Goal: Task Accomplishment & Management: Complete application form

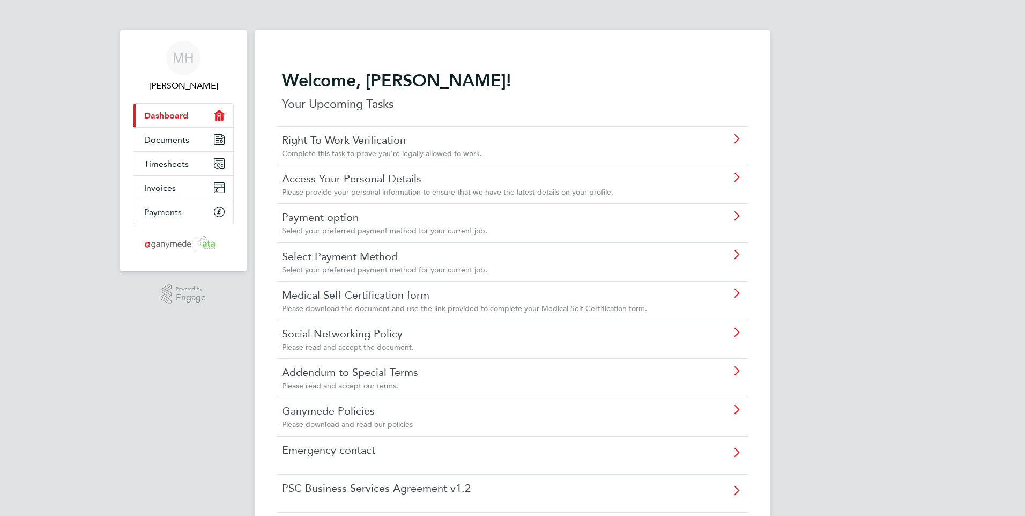
click at [735, 140] on icon at bounding box center [736, 139] width 13 height 9
click at [179, 137] on span "Documents" at bounding box center [166, 140] width 45 height 10
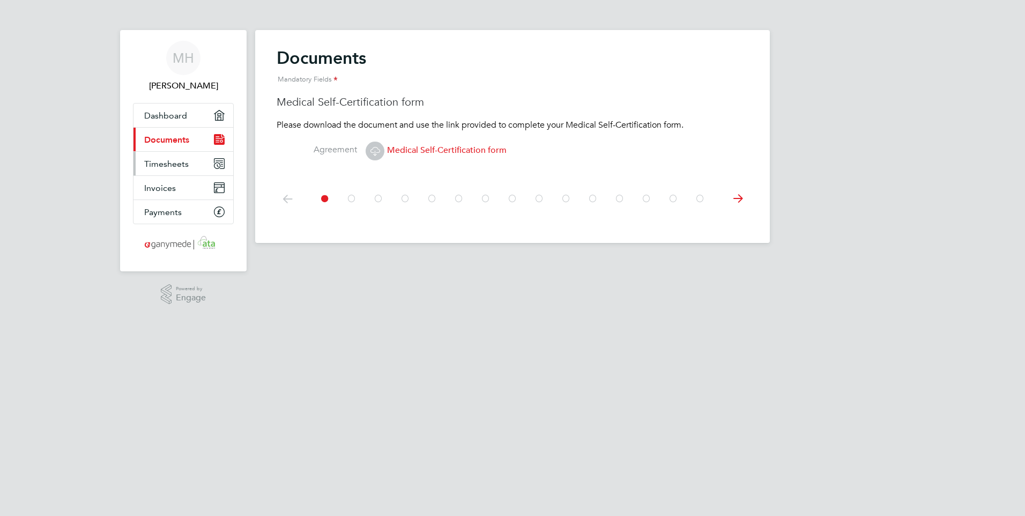
click at [172, 166] on span "Timesheets" at bounding box center [166, 164] width 45 height 10
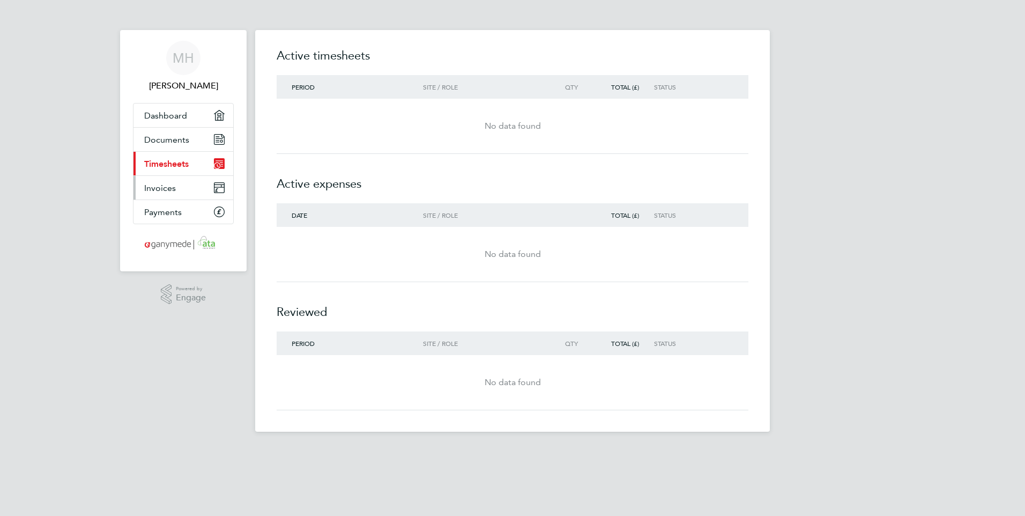
click at [153, 190] on span "Invoices" at bounding box center [160, 188] width 32 height 10
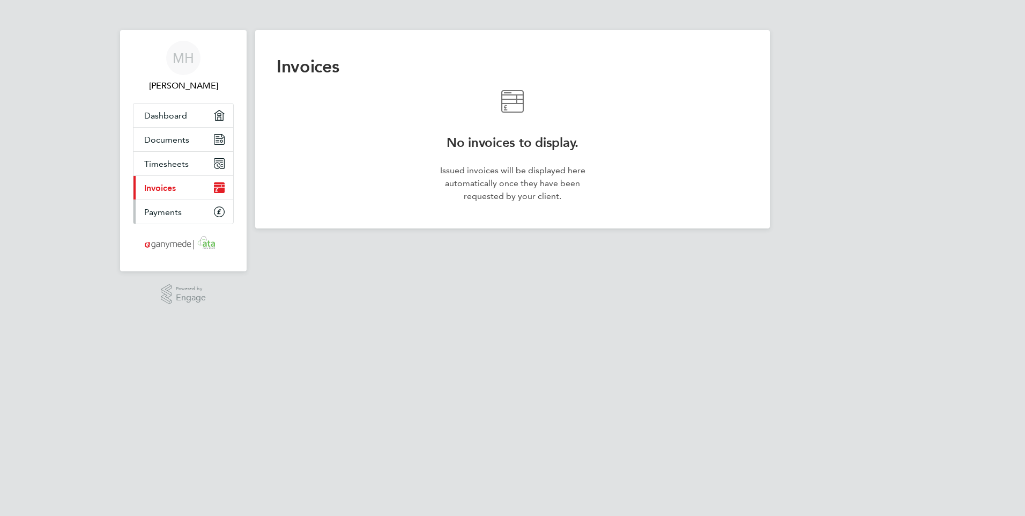
click at [171, 213] on span "Payments" at bounding box center [163, 212] width 38 height 10
click at [177, 112] on span "Dashboard" at bounding box center [165, 115] width 43 height 10
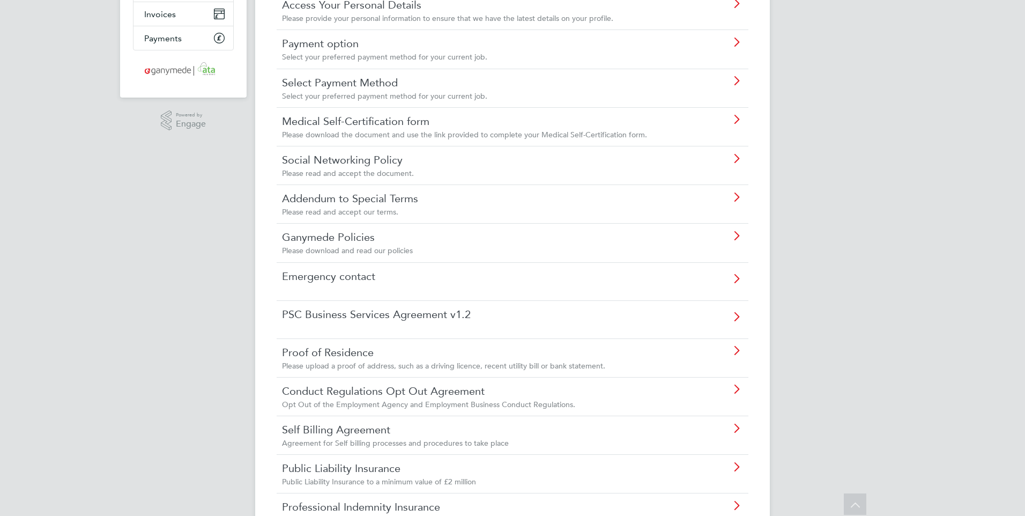
scroll to position [215, 0]
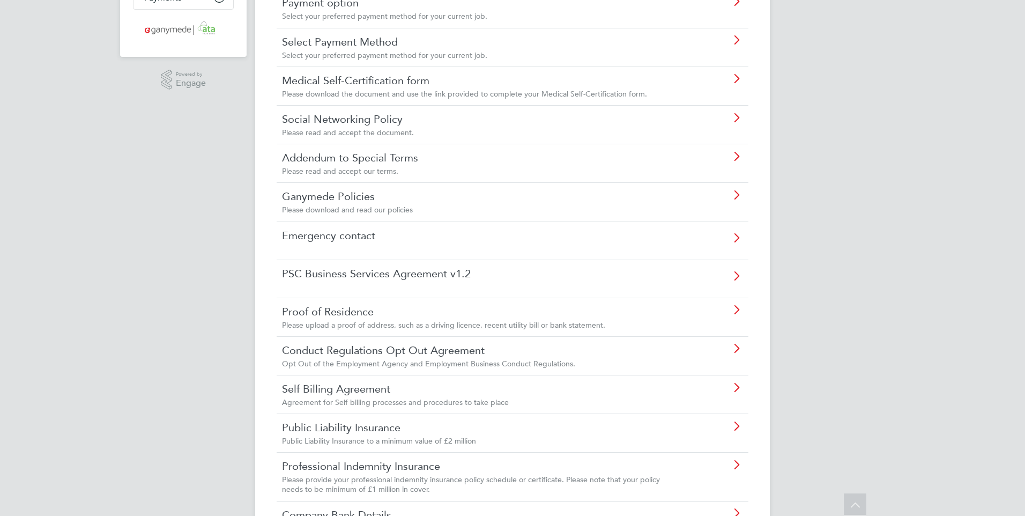
click at [735, 273] on icon at bounding box center [736, 279] width 13 height 25
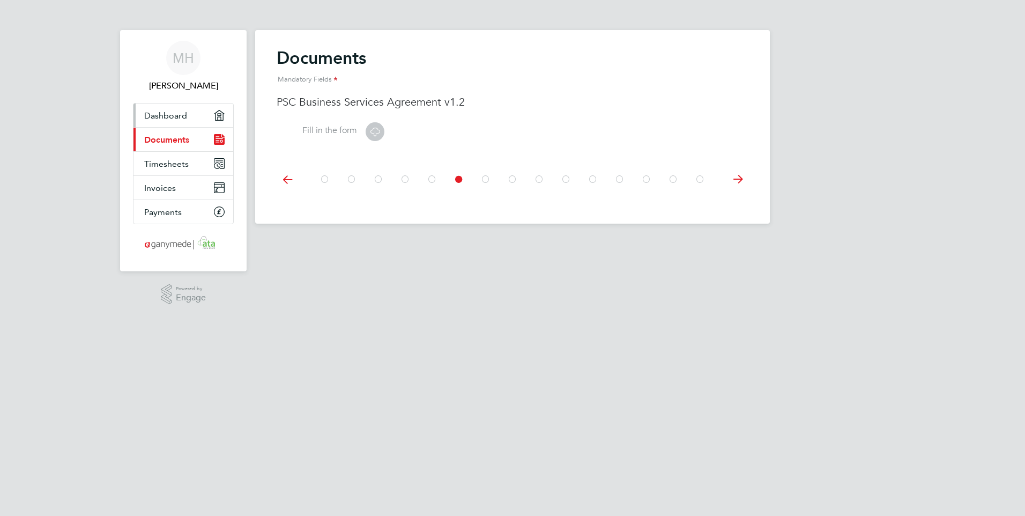
click at [160, 118] on span "Dashboard" at bounding box center [165, 115] width 43 height 10
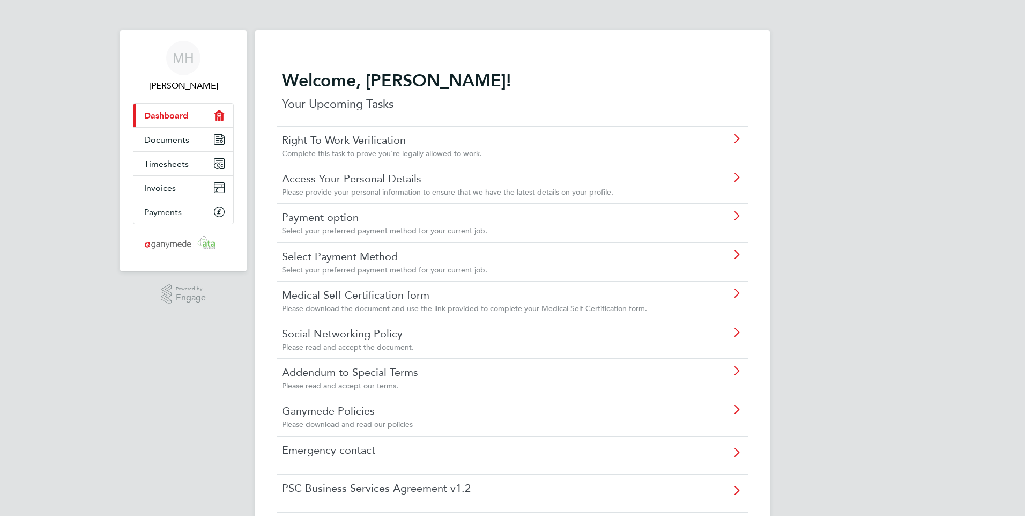
click at [735, 255] on icon at bounding box center [736, 254] width 13 height 9
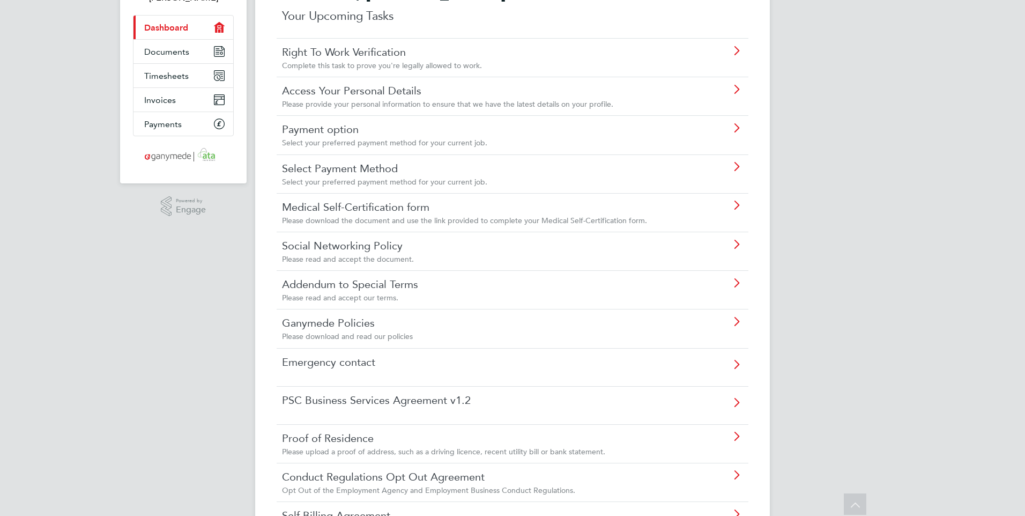
scroll to position [107, 0]
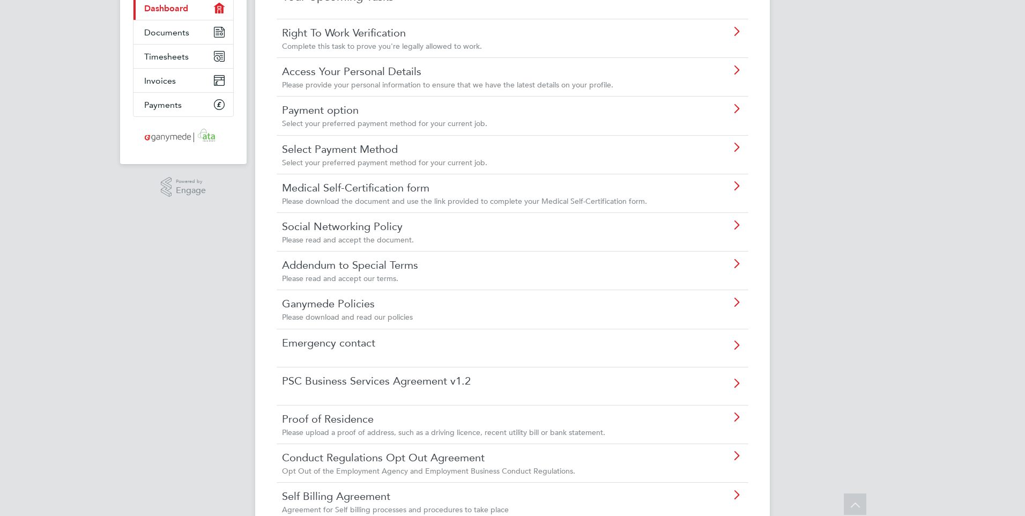
click at [737, 300] on icon at bounding box center [736, 302] width 13 height 9
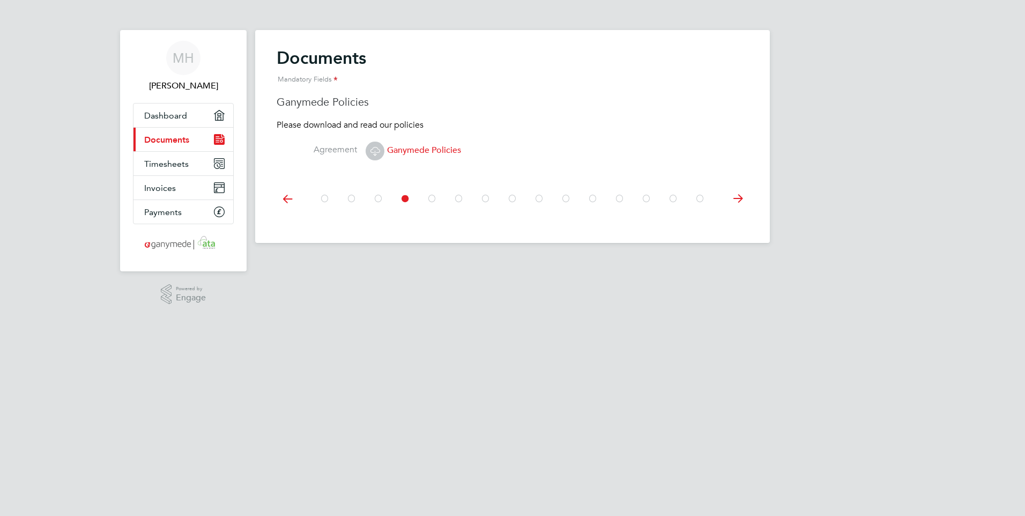
click at [419, 146] on span "Ganymede Policies" at bounding box center [413, 150] width 95 height 11
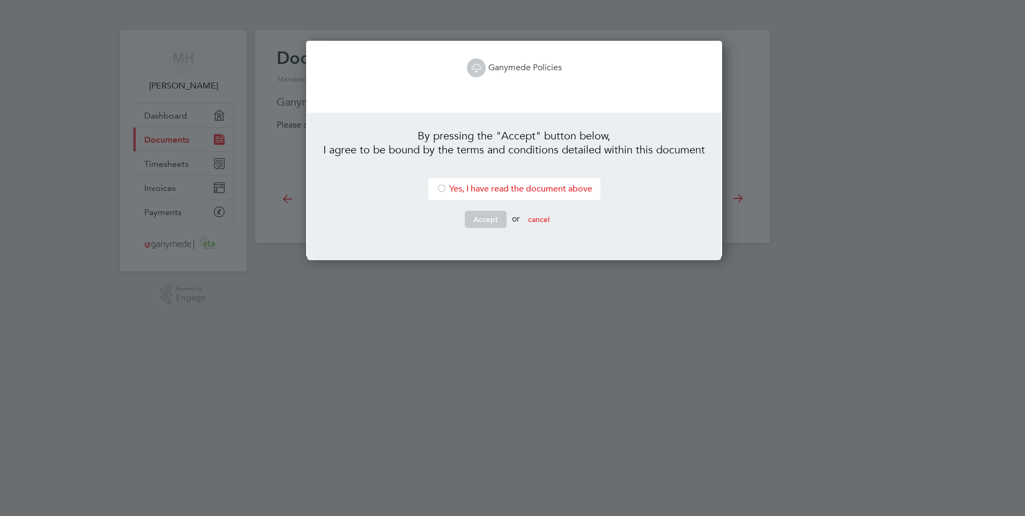
scroll to position [217, 412]
click at [476, 68] on icon at bounding box center [476, 67] width 13 height 13
click at [440, 187] on div at bounding box center [442, 189] width 11 height 11
click at [468, 218] on button "Accept" at bounding box center [486, 219] width 42 height 17
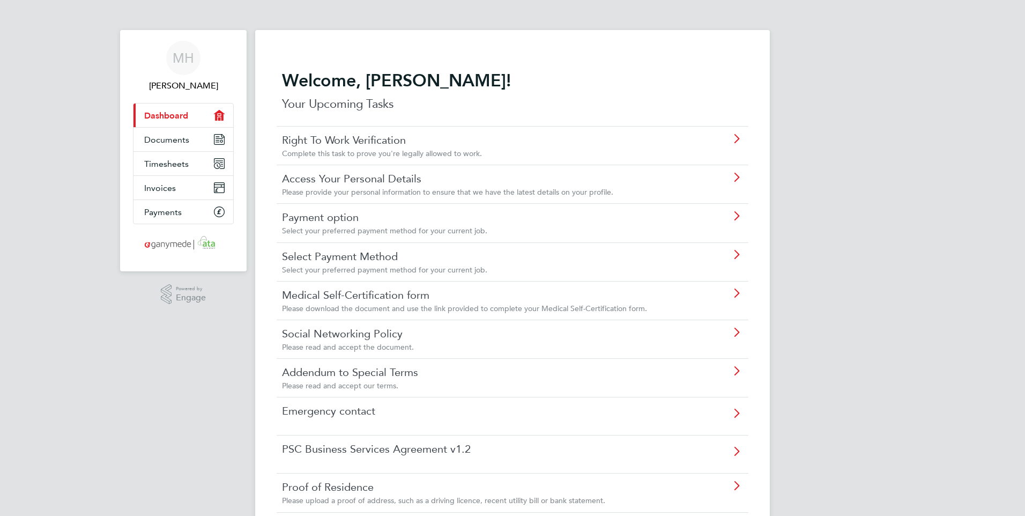
click at [735, 291] on icon at bounding box center [736, 293] width 13 height 9
click at [735, 329] on icon at bounding box center [736, 332] width 13 height 9
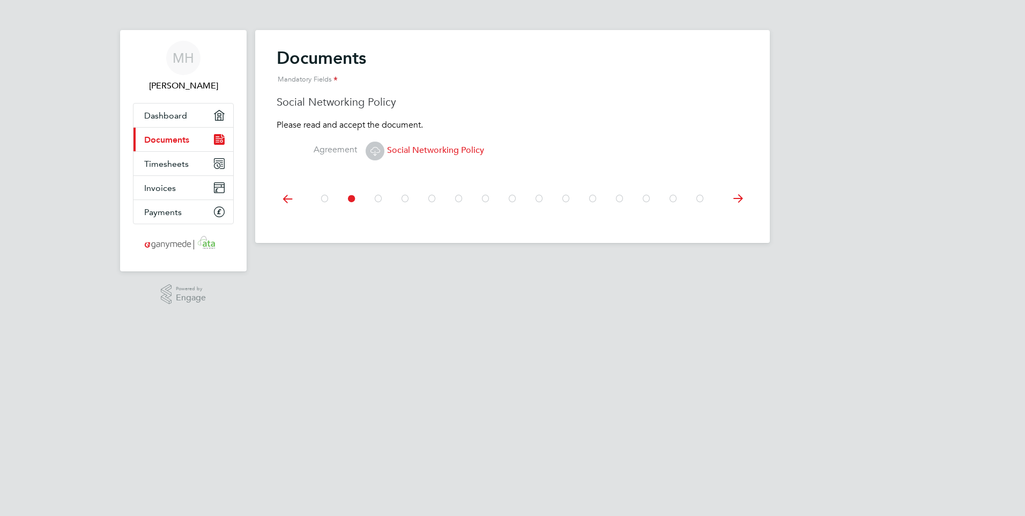
click at [408, 150] on span "Social Networking Policy" at bounding box center [425, 150] width 119 height 11
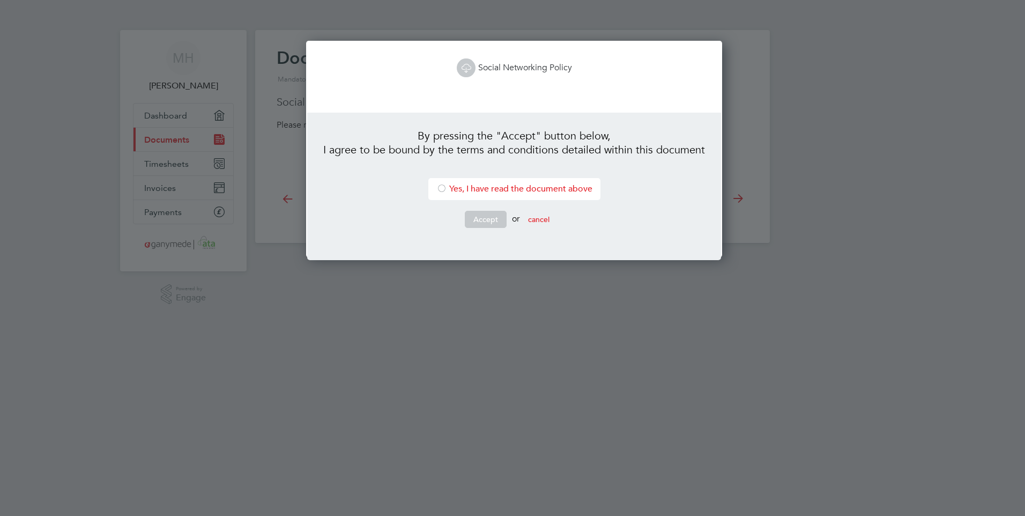
scroll to position [217, 412]
click at [504, 69] on link "Social Networking Policy" at bounding box center [514, 67] width 115 height 11
click at [831, 146] on div at bounding box center [512, 258] width 1025 height 516
click at [547, 220] on button "cancel" at bounding box center [539, 219] width 39 height 17
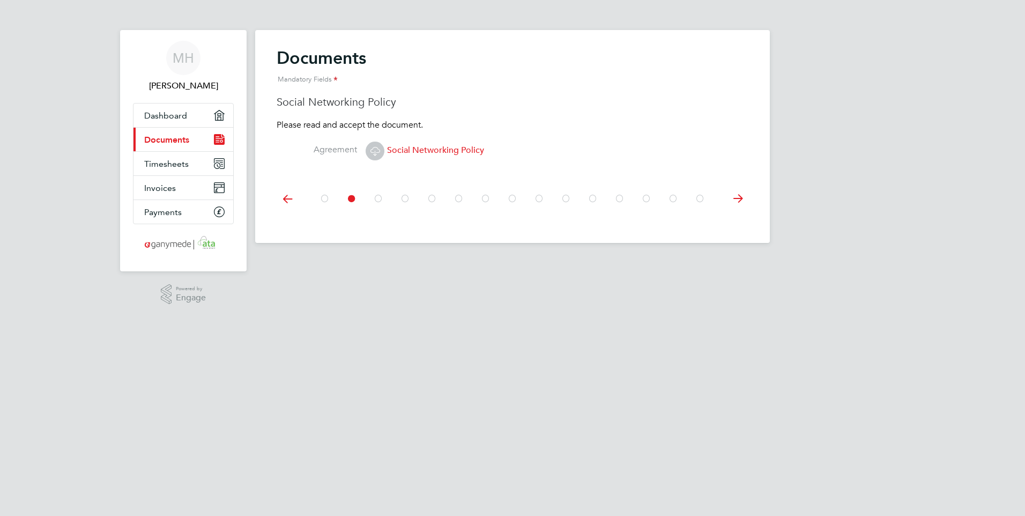
click at [289, 197] on icon at bounding box center [287, 199] width 21 height 24
click at [741, 196] on icon at bounding box center [737, 199] width 21 height 24
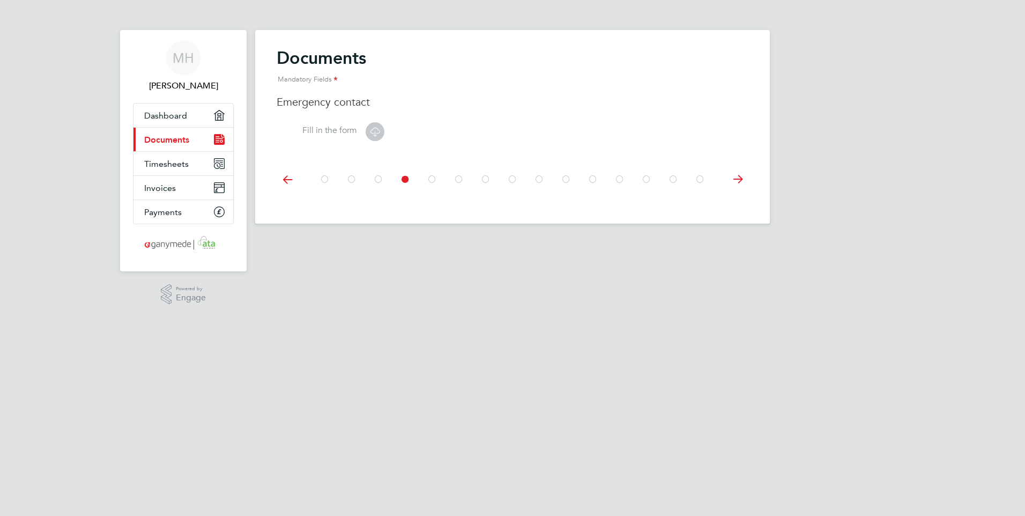
click at [741, 196] on div at bounding box center [513, 178] width 472 height 48
click at [739, 178] on icon at bounding box center [737, 179] width 21 height 24
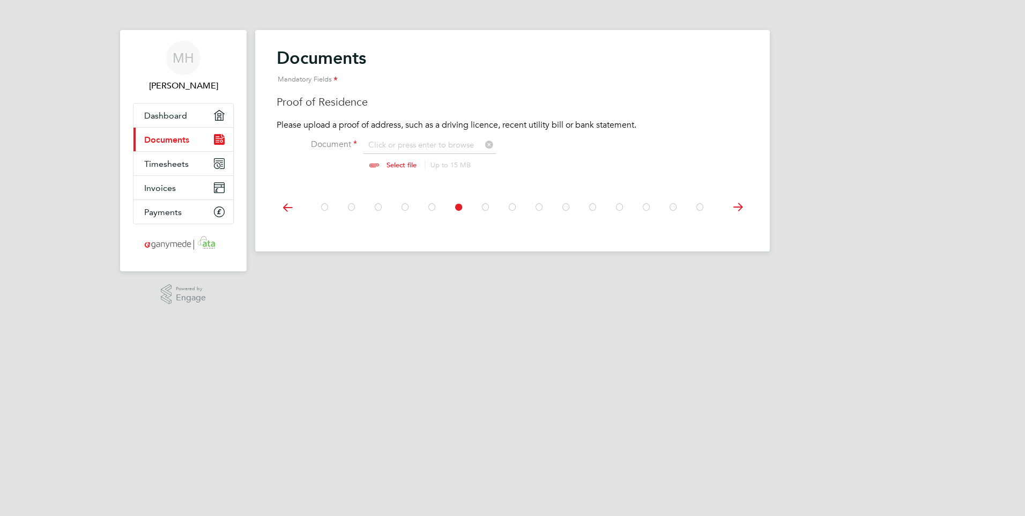
click at [739, 178] on li "Document Click or press enter to browse Select file Up to 15 MB Drop your file …" at bounding box center [513, 160] width 472 height 43
click at [741, 204] on icon at bounding box center [737, 207] width 21 height 24
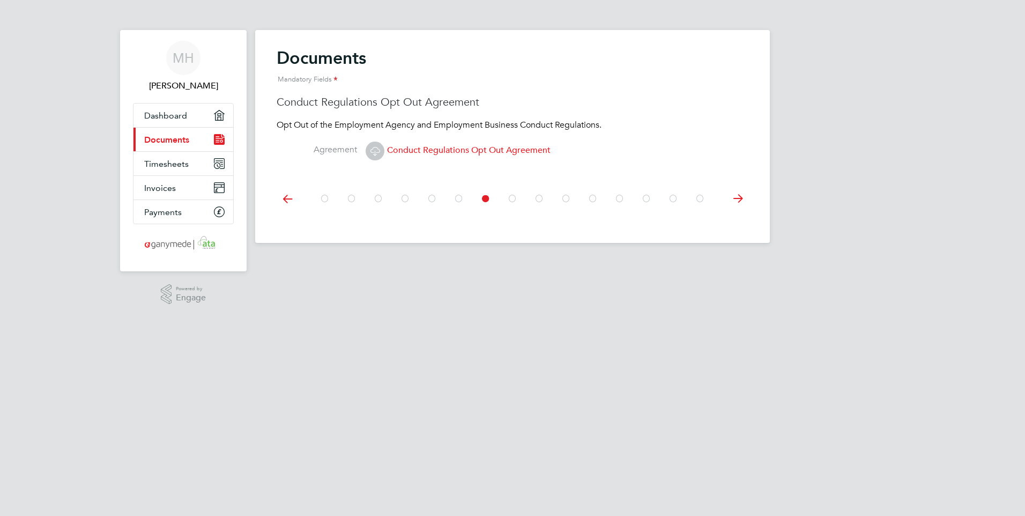
click at [740, 198] on icon at bounding box center [737, 199] width 21 height 24
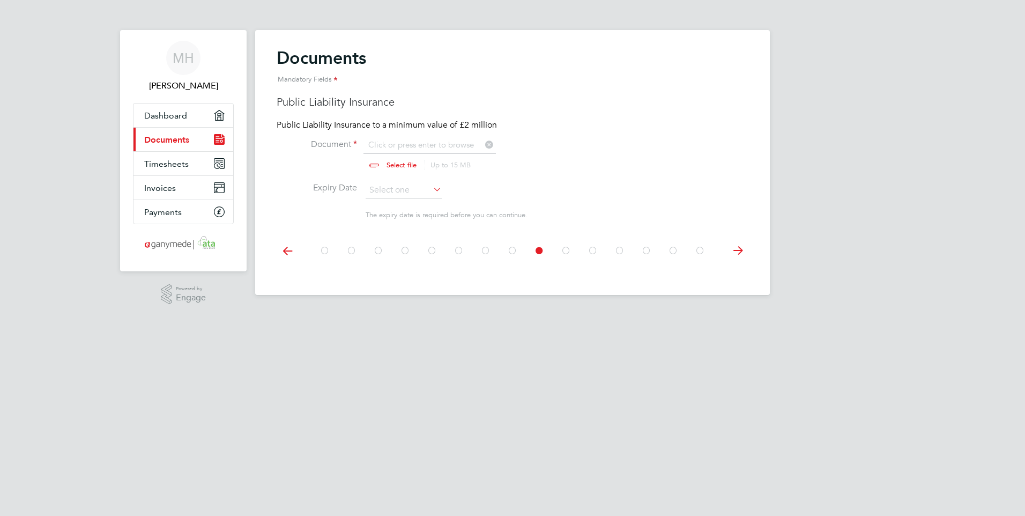
scroll to position [14, 133]
click at [737, 249] on icon at bounding box center [737, 251] width 21 height 24
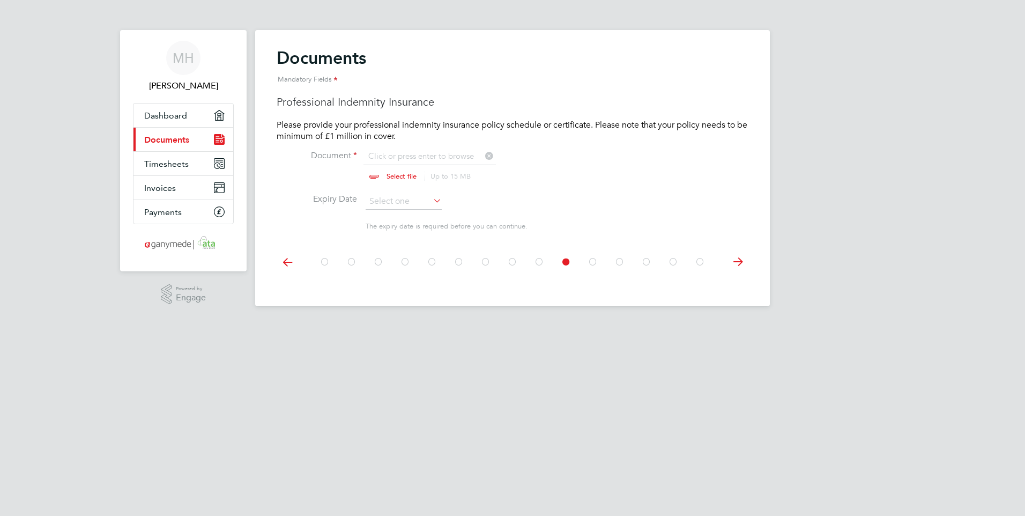
scroll to position [14, 133]
click at [741, 261] on icon at bounding box center [737, 262] width 21 height 24
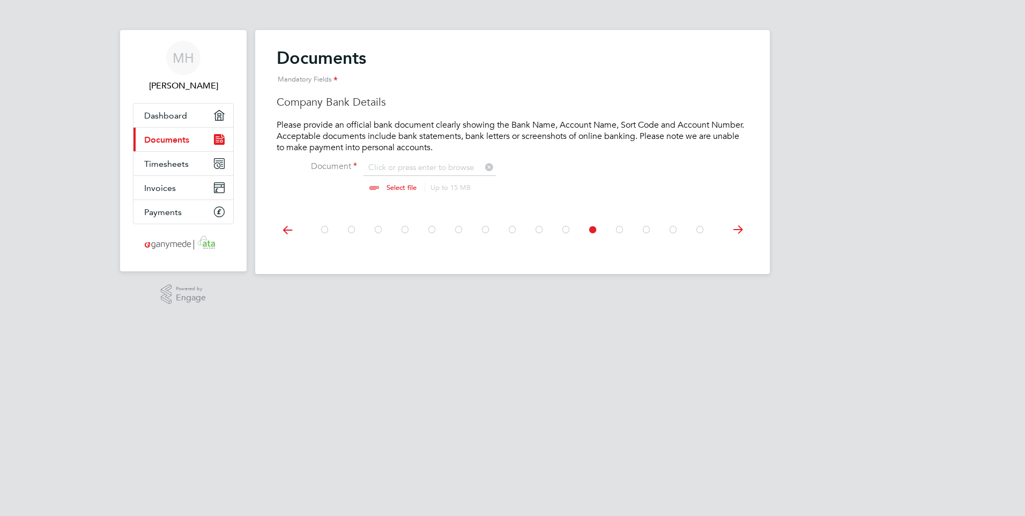
scroll to position [14, 133]
click at [740, 231] on icon at bounding box center [737, 230] width 21 height 24
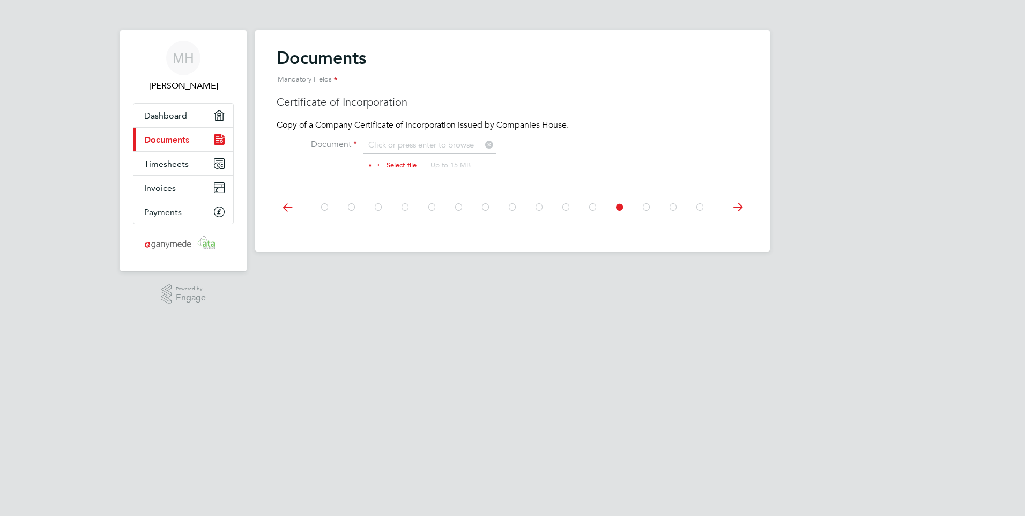
scroll to position [14, 133]
click at [738, 209] on icon at bounding box center [737, 207] width 21 height 24
click at [412, 162] on span "Criminal Convictions Form" at bounding box center [428, 161] width 125 height 11
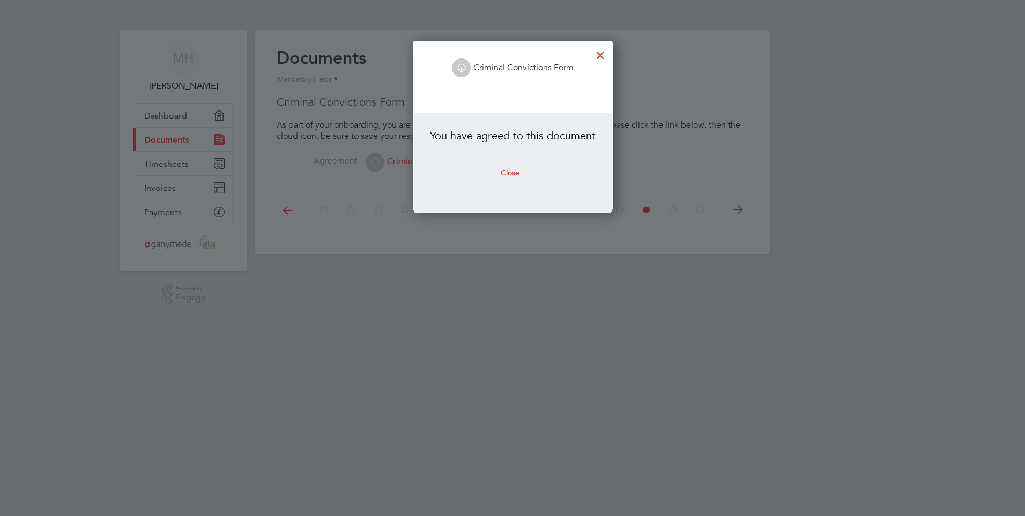
scroll to position [170, 199]
click at [483, 69] on link "Criminal Convictions Form" at bounding box center [513, 67] width 122 height 11
click at [508, 173] on button "Close" at bounding box center [510, 172] width 36 height 17
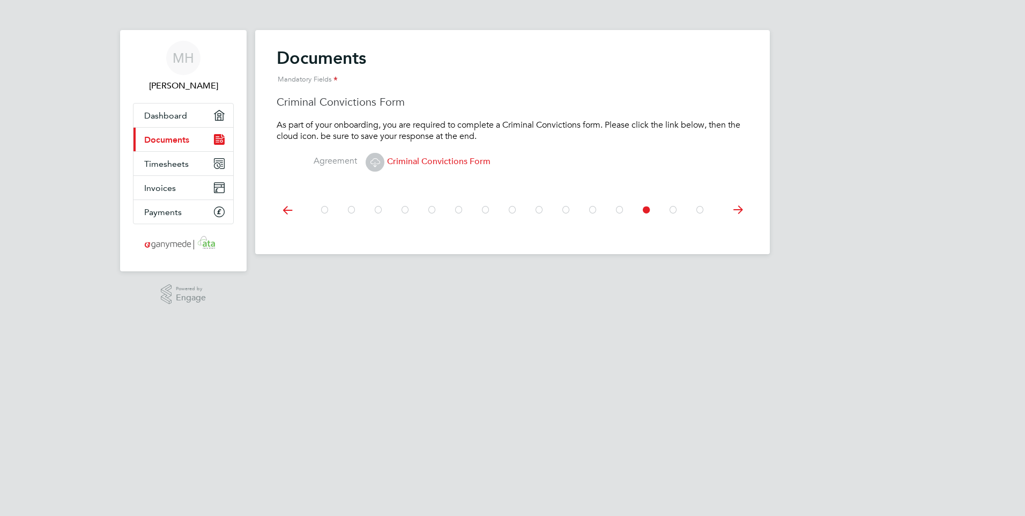
click at [675, 211] on icon at bounding box center [673, 210] width 11 height 24
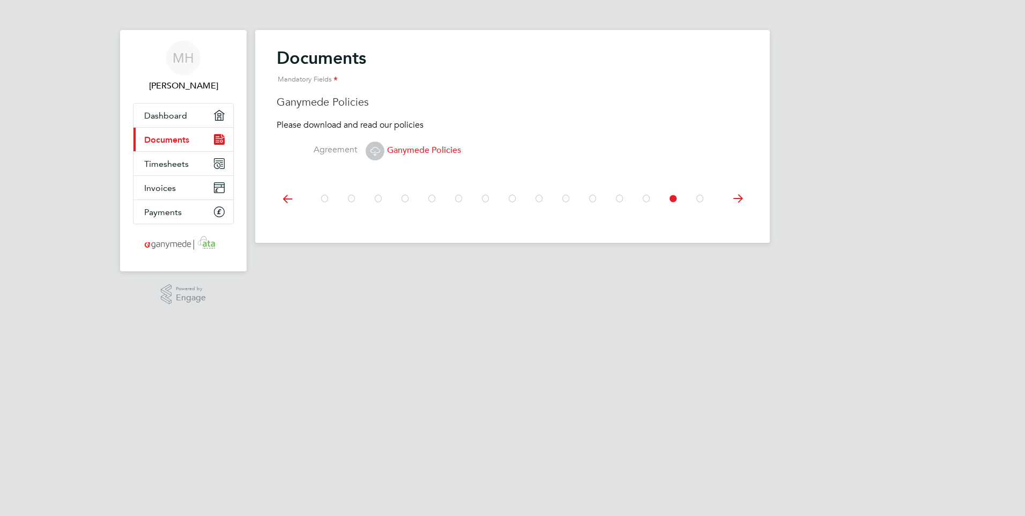
click at [702, 195] on icon at bounding box center [700, 199] width 11 height 24
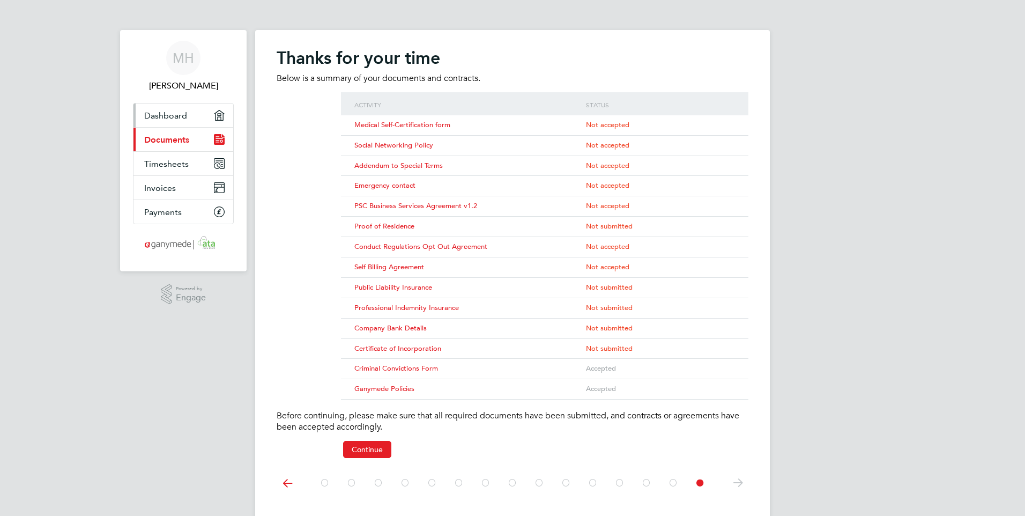
click at [167, 117] on span "Dashboard" at bounding box center [165, 115] width 43 height 10
